Goal: Complete application form: Complete application form

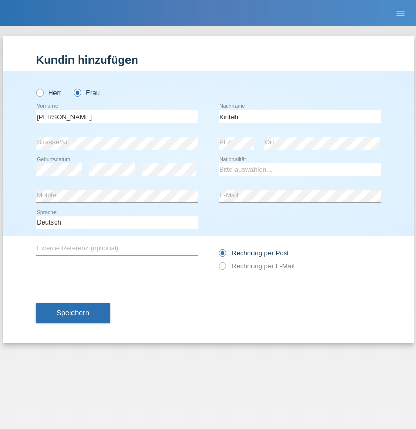
type input "Kinteh"
select select "CH"
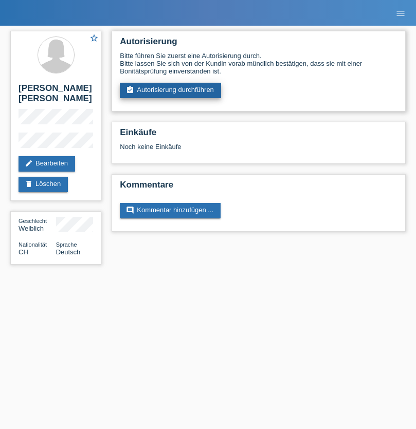
click at [171, 90] on link "assignment_turned_in Autorisierung durchführen" at bounding box center [170, 90] width 101 height 15
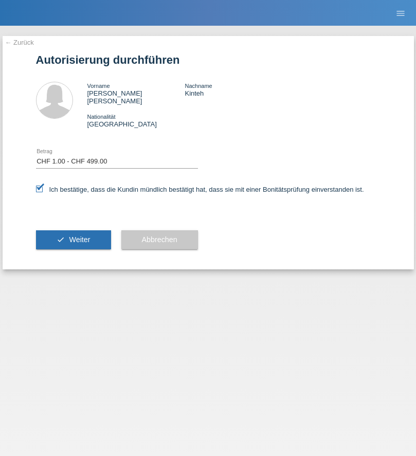
select select "1"
click at [73, 235] on span "Weiter" at bounding box center [79, 239] width 21 height 8
